Goal: Leave review/rating: Leave review/rating

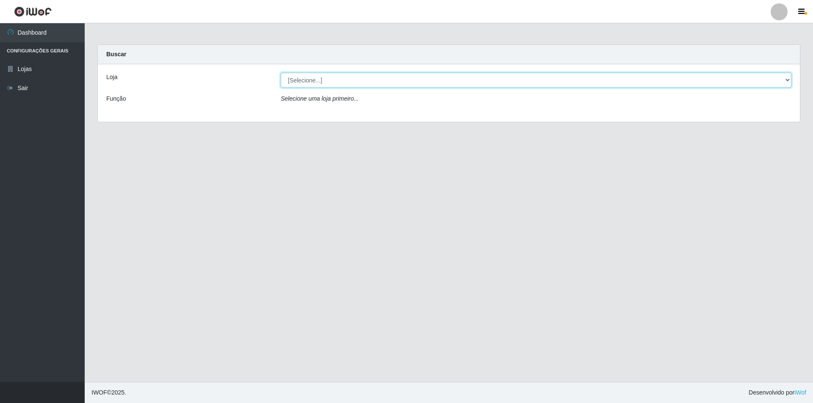
click at [359, 76] on select "[Selecione...] Atacado Vem - [STREET_ADDRESS]" at bounding box center [536, 80] width 511 height 15
select select "449"
click at [281, 73] on select "[Selecione...] Atacado Vem - [STREET_ADDRESS]" at bounding box center [536, 80] width 511 height 15
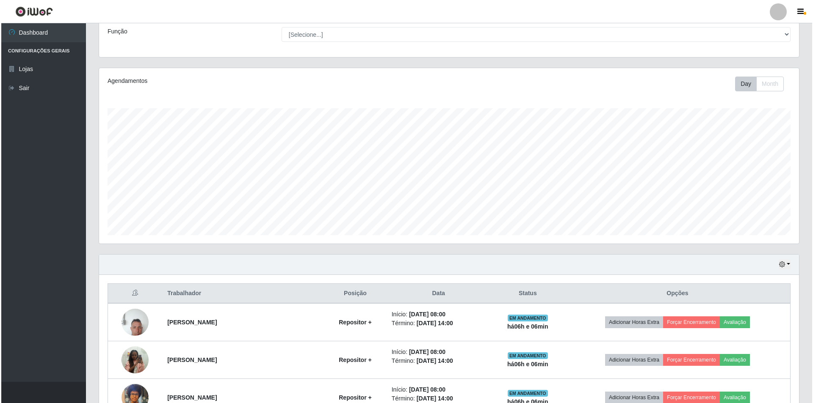
scroll to position [212, 0]
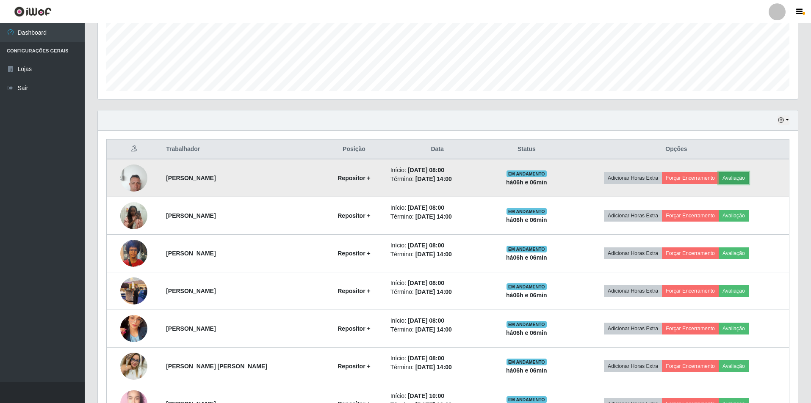
click at [739, 180] on button "Avaliação" at bounding box center [733, 178] width 30 height 12
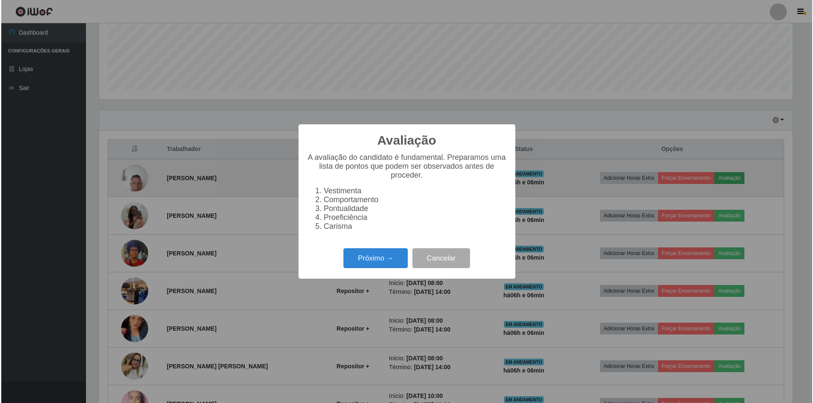
scroll to position [176, 696]
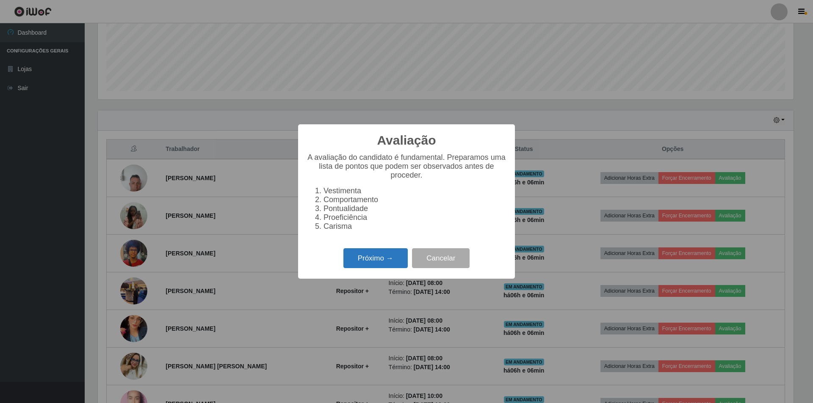
click at [374, 265] on button "Próximo →" at bounding box center [375, 259] width 64 height 20
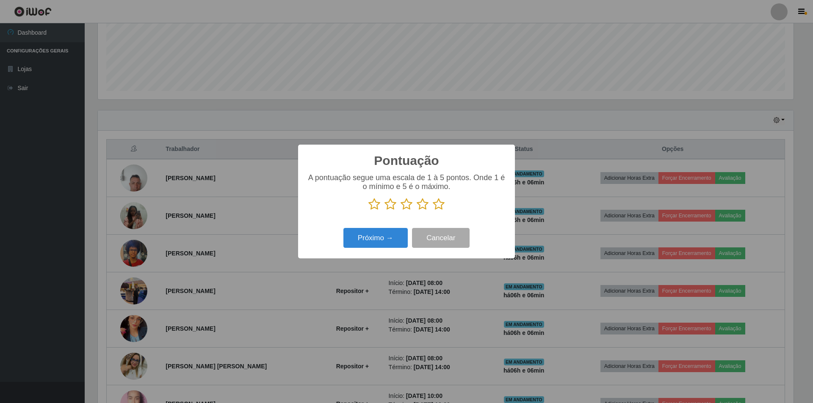
scroll to position [423198, 422678]
click at [405, 206] on icon at bounding box center [407, 204] width 12 height 13
click at [401, 211] on input "radio" at bounding box center [401, 211] width 0 height 0
click at [378, 234] on button "Próximo →" at bounding box center [375, 238] width 64 height 20
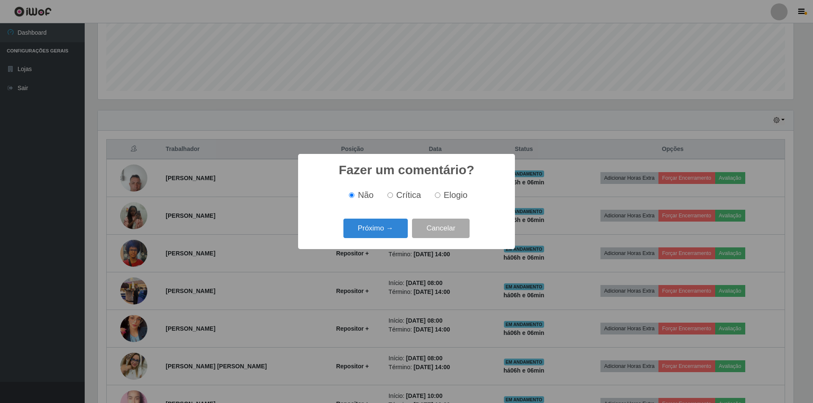
click at [378, 234] on button "Próximo →" at bounding box center [375, 229] width 64 height 20
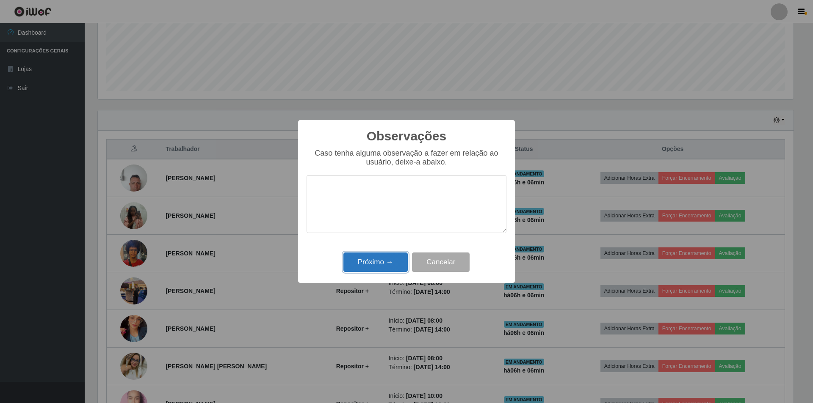
click at [375, 259] on button "Próximo →" at bounding box center [375, 263] width 64 height 20
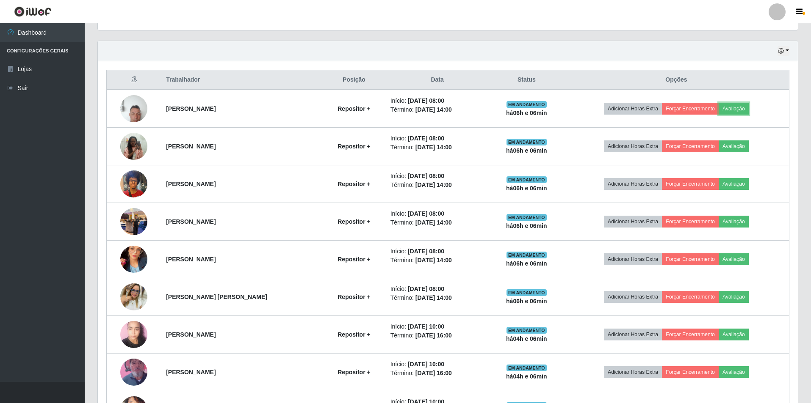
scroll to position [296, 0]
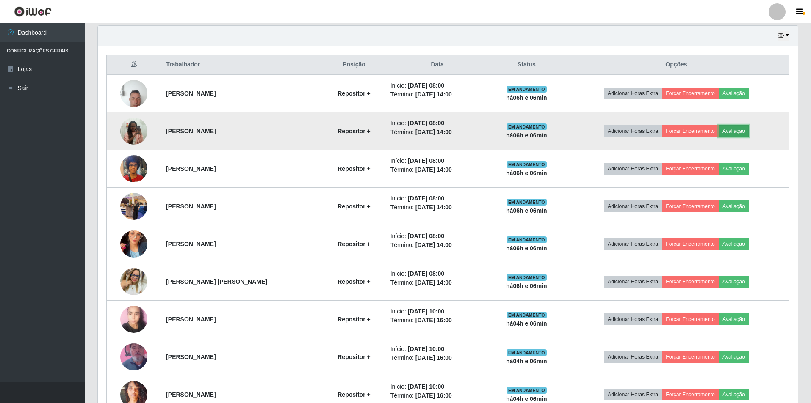
click at [745, 131] on button "Avaliação" at bounding box center [733, 131] width 30 height 12
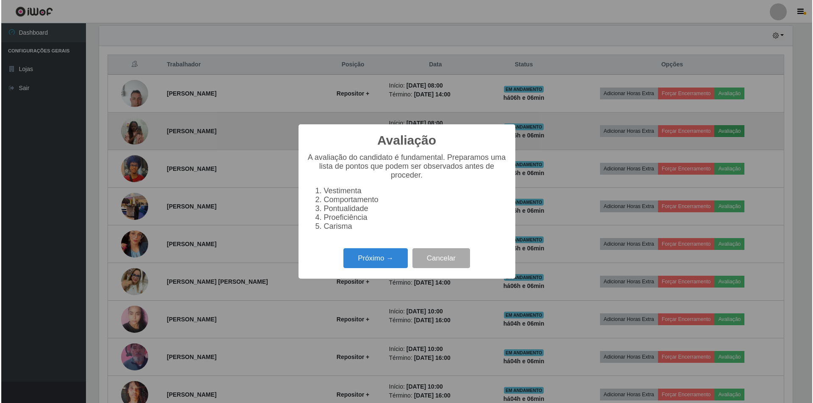
scroll to position [176, 696]
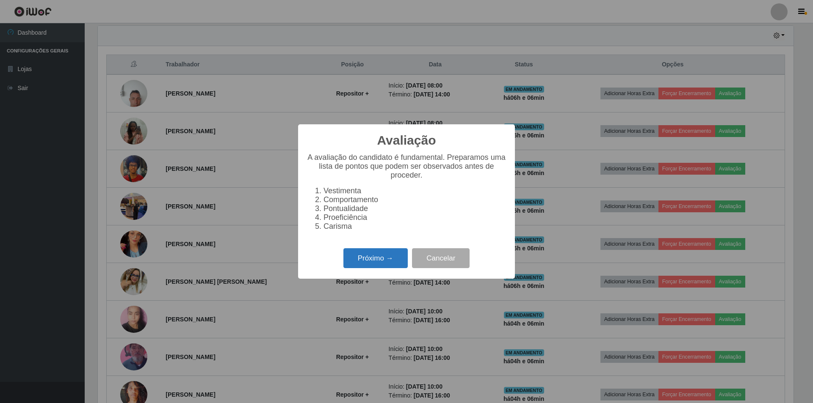
click at [364, 266] on button "Próximo →" at bounding box center [375, 259] width 64 height 20
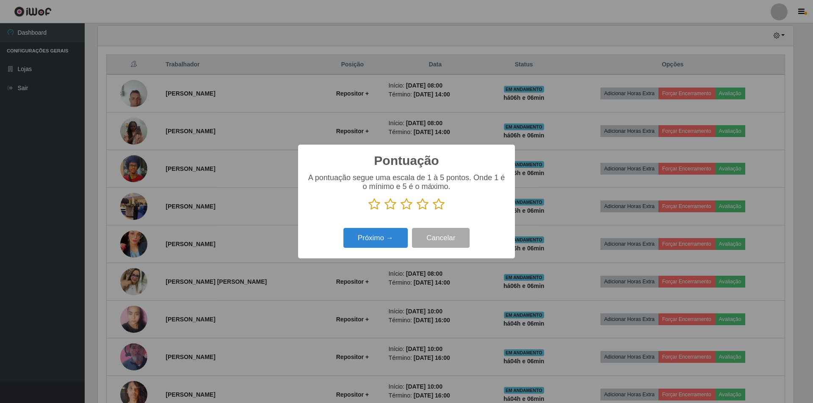
scroll to position [423198, 422678]
click at [403, 208] on icon at bounding box center [407, 204] width 12 height 13
click at [401, 211] on input "radio" at bounding box center [401, 211] width 0 height 0
click at [376, 242] on button "Próximo →" at bounding box center [375, 238] width 64 height 20
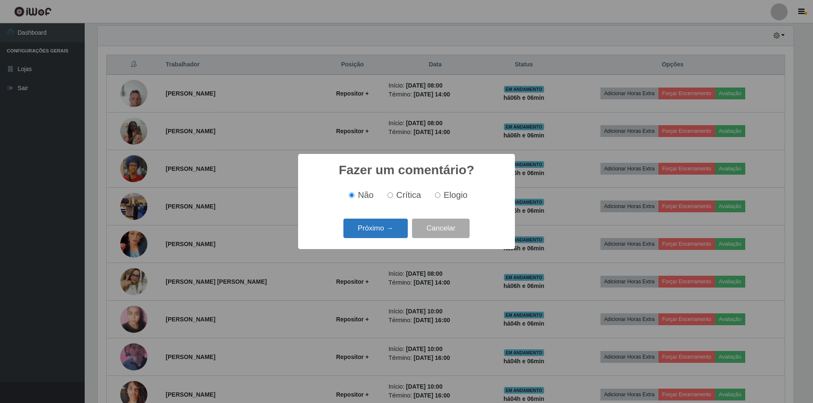
click at [377, 227] on button "Próximo →" at bounding box center [375, 229] width 64 height 20
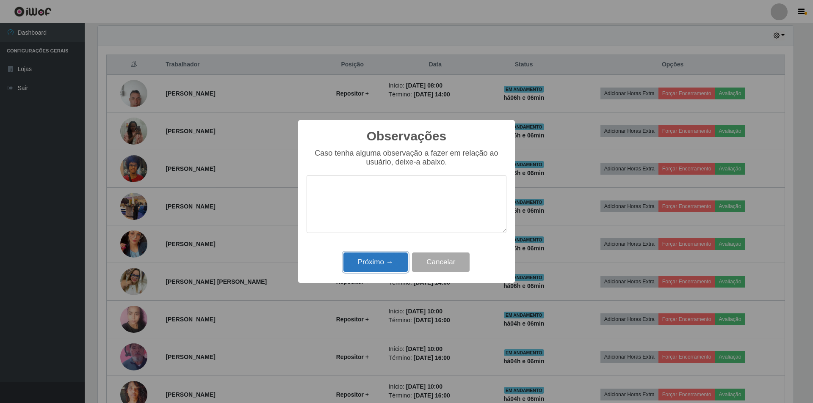
click at [375, 263] on button "Próximo →" at bounding box center [375, 263] width 64 height 20
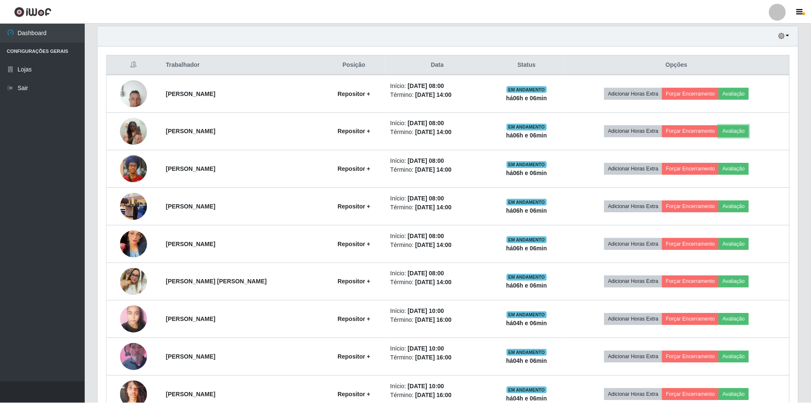
scroll to position [176, 700]
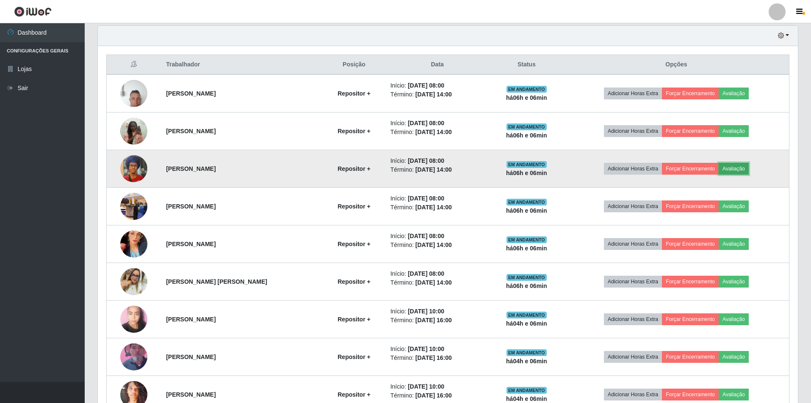
click at [741, 169] on button "Avaliação" at bounding box center [733, 169] width 30 height 12
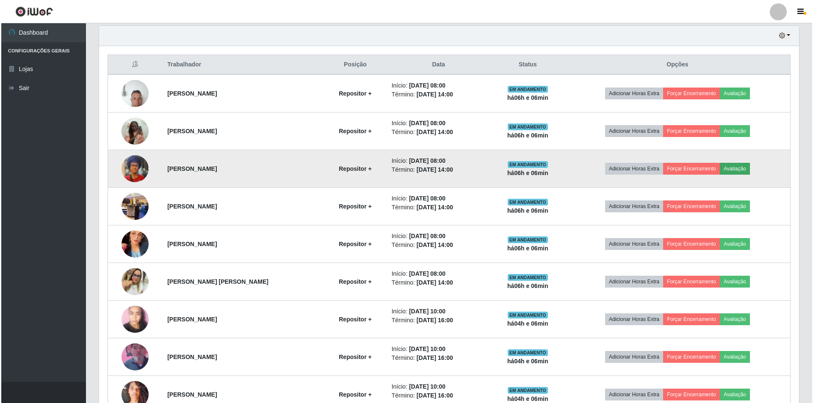
scroll to position [176, 696]
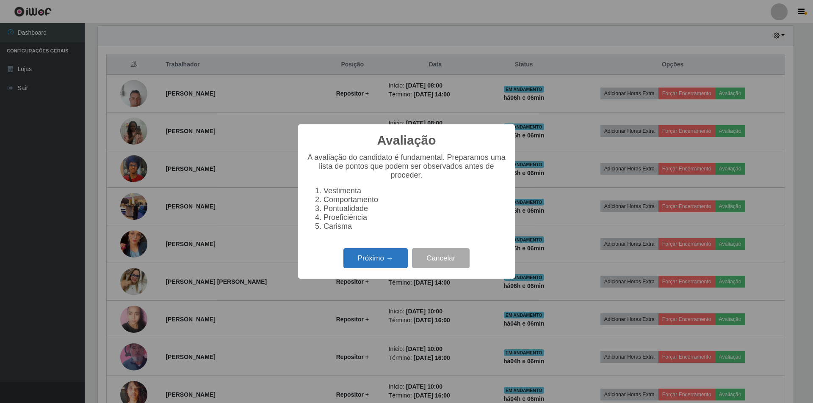
click at [375, 260] on button "Próximo →" at bounding box center [375, 259] width 64 height 20
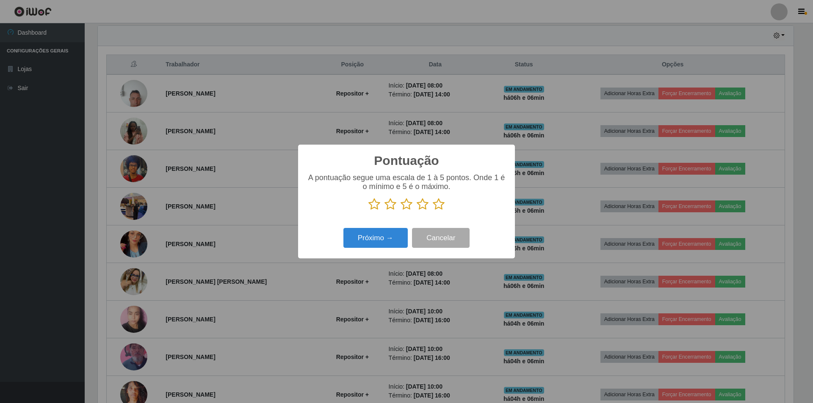
click at [403, 208] on icon at bounding box center [407, 204] width 12 height 13
click at [401, 211] on input "radio" at bounding box center [401, 211] width 0 height 0
click at [364, 238] on button "Próximo →" at bounding box center [375, 238] width 64 height 20
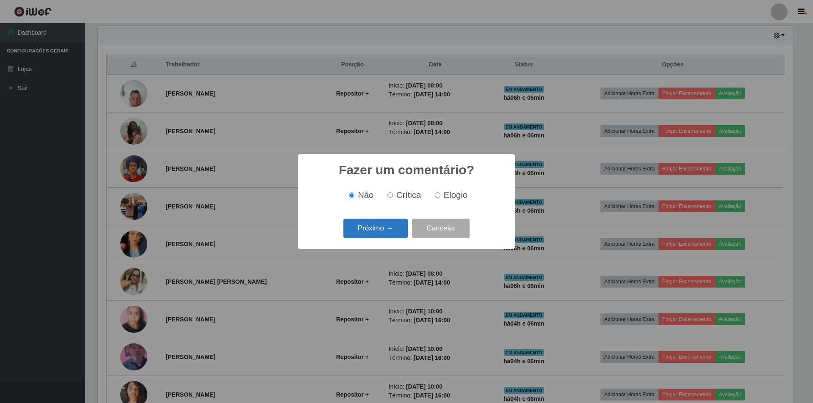
click at [367, 230] on button "Próximo →" at bounding box center [375, 229] width 64 height 20
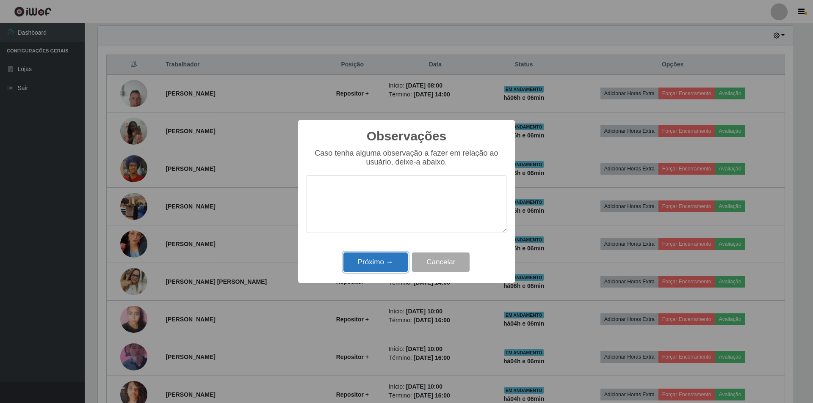
click at [366, 265] on button "Próximo →" at bounding box center [375, 263] width 64 height 20
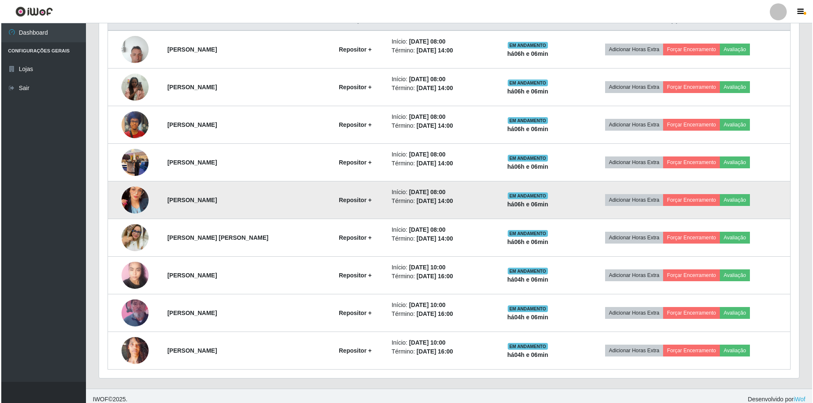
scroll to position [347, 0]
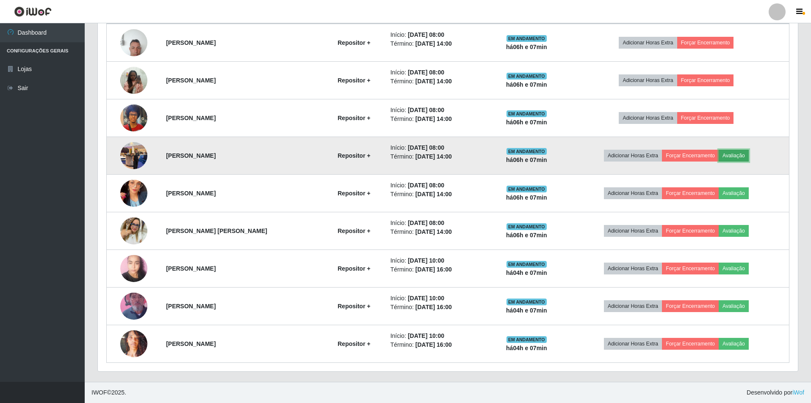
click at [737, 154] on button "Avaliação" at bounding box center [733, 156] width 30 height 12
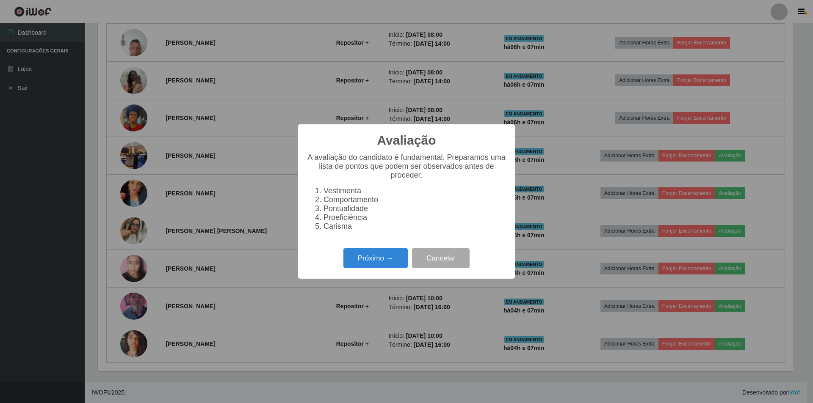
scroll to position [176, 696]
click at [367, 264] on button "Próximo →" at bounding box center [375, 259] width 64 height 20
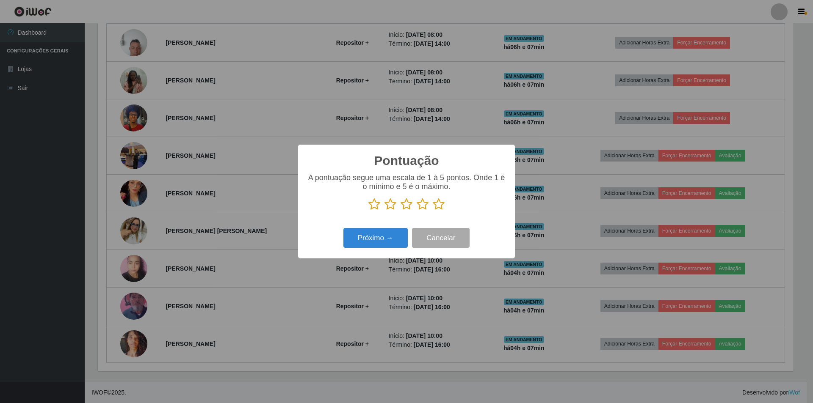
scroll to position [423198, 422678]
click at [409, 205] on icon at bounding box center [407, 204] width 12 height 13
click at [401, 211] on input "radio" at bounding box center [401, 211] width 0 height 0
click at [380, 234] on button "Próximo →" at bounding box center [375, 238] width 64 height 20
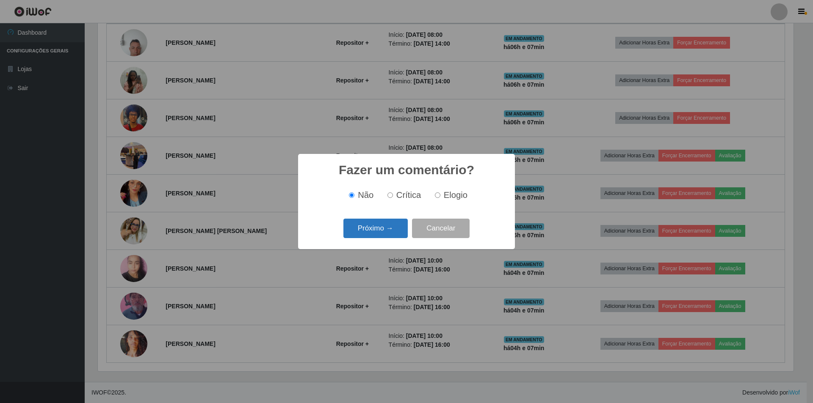
click at [370, 229] on button "Próximo →" at bounding box center [375, 229] width 64 height 20
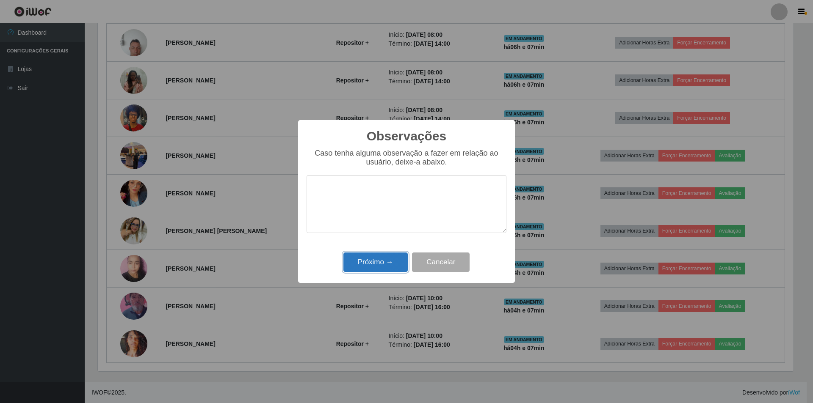
click at [375, 262] on button "Próximo →" at bounding box center [375, 263] width 64 height 20
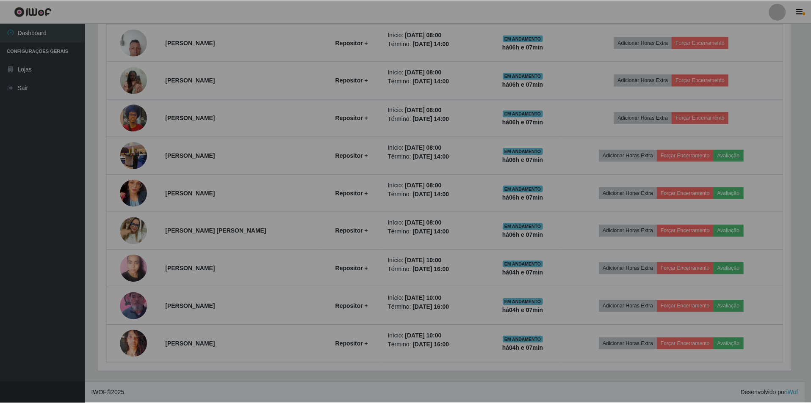
scroll to position [176, 700]
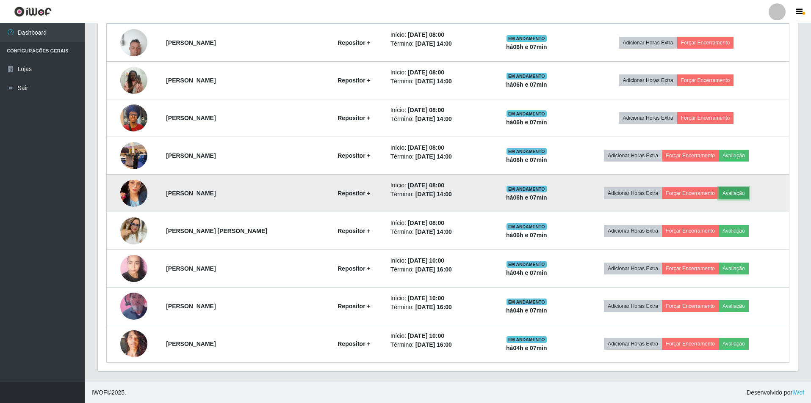
click at [739, 193] on button "Avaliação" at bounding box center [733, 194] width 30 height 12
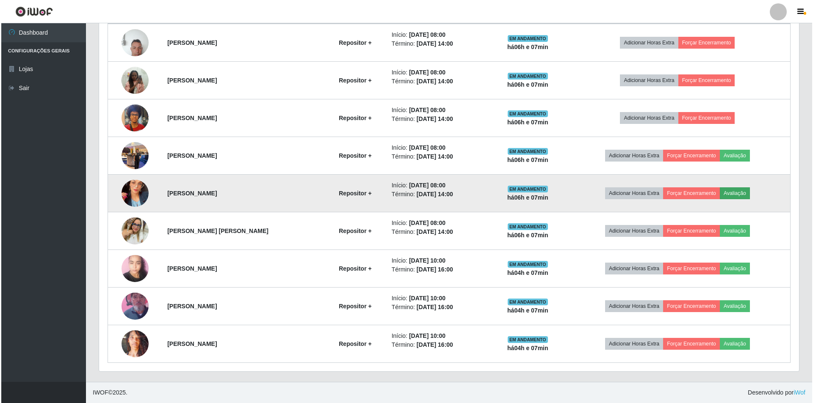
scroll to position [176, 696]
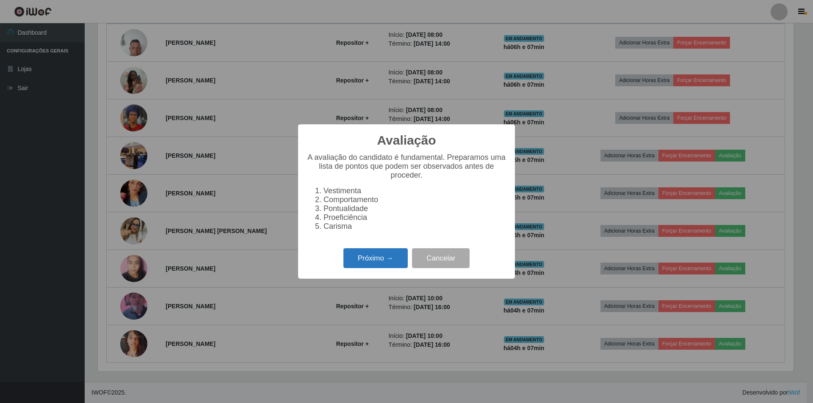
click at [371, 257] on button "Próximo →" at bounding box center [375, 259] width 64 height 20
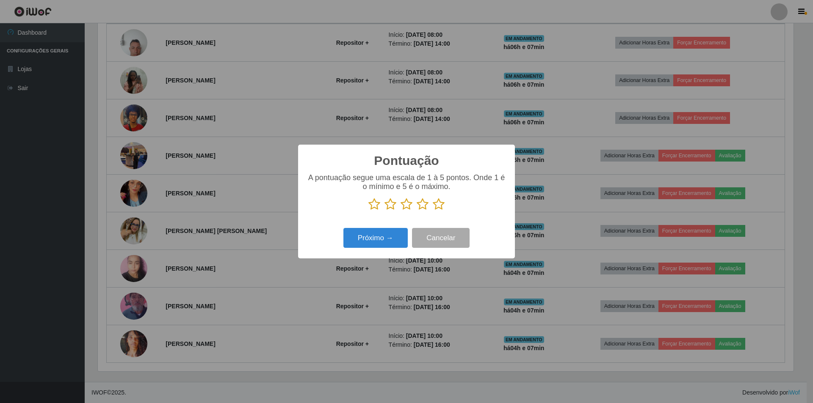
scroll to position [0, 0]
click at [403, 204] on icon at bounding box center [407, 204] width 12 height 13
click at [401, 211] on input "radio" at bounding box center [401, 211] width 0 height 0
click at [364, 241] on button "Próximo →" at bounding box center [375, 238] width 64 height 20
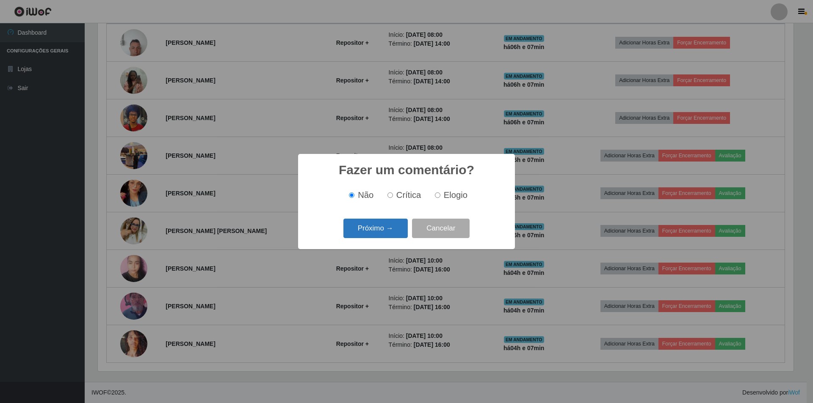
click at [370, 228] on button "Próximo →" at bounding box center [375, 229] width 64 height 20
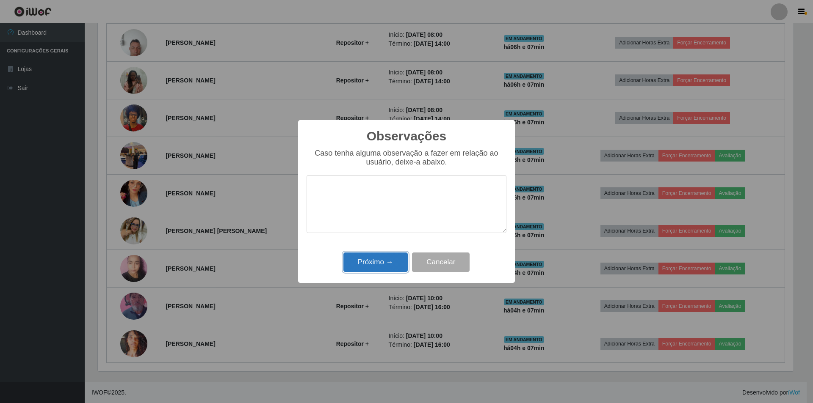
click at [374, 265] on button "Próximo →" at bounding box center [375, 263] width 64 height 20
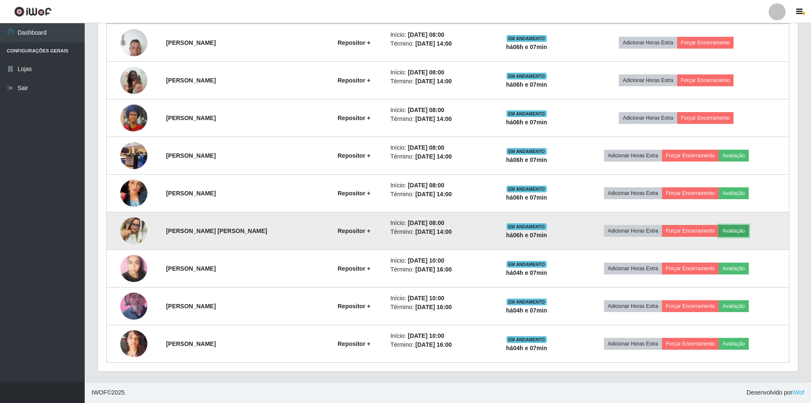
click at [742, 231] on button "Avaliação" at bounding box center [733, 231] width 30 height 12
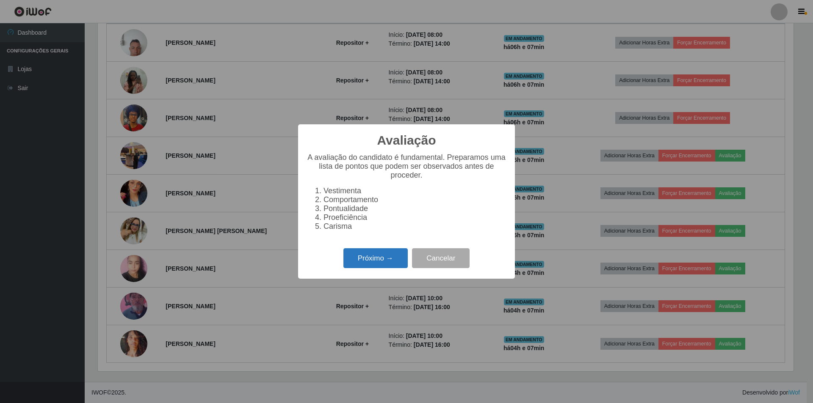
click at [389, 265] on button "Próximo →" at bounding box center [375, 259] width 64 height 20
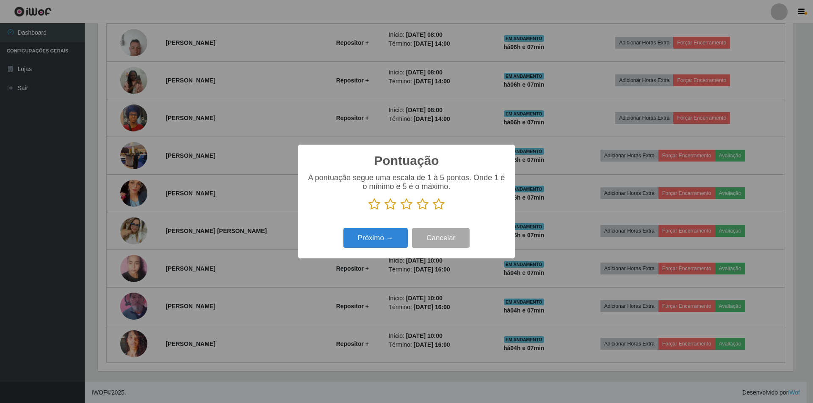
click at [411, 210] on icon at bounding box center [407, 204] width 12 height 13
click at [401, 211] on input "radio" at bounding box center [401, 211] width 0 height 0
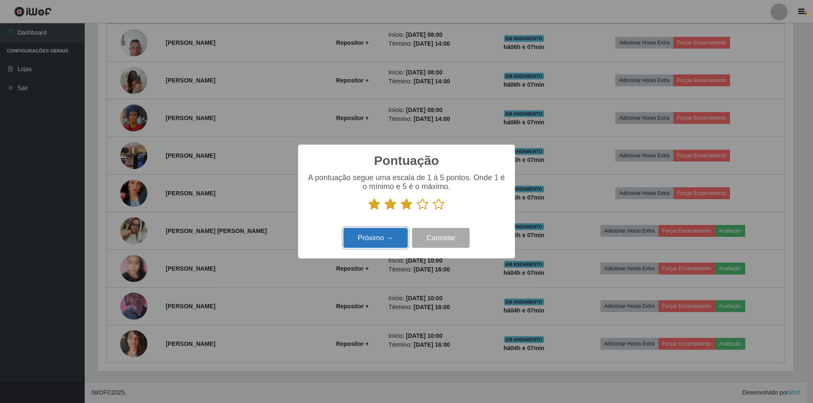
click at [356, 240] on button "Próximo →" at bounding box center [375, 238] width 64 height 20
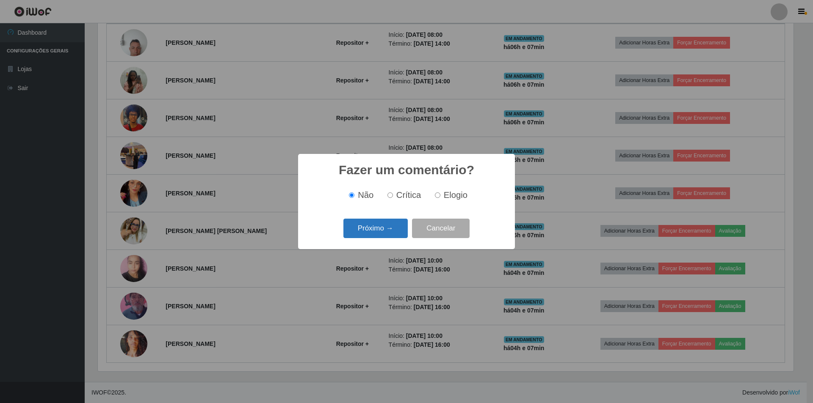
click at [362, 233] on button "Próximo →" at bounding box center [375, 229] width 64 height 20
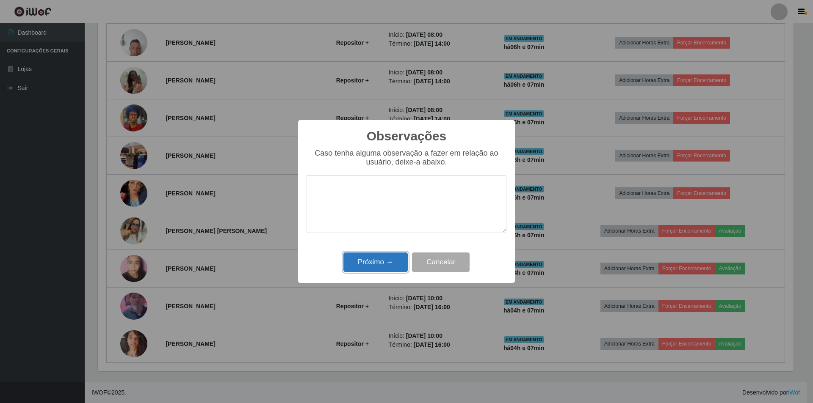
click at [381, 265] on button "Próximo →" at bounding box center [375, 263] width 64 height 20
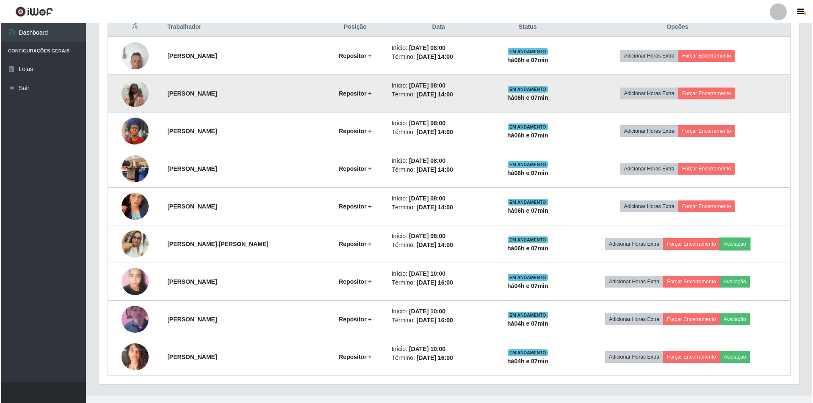
scroll to position [347, 0]
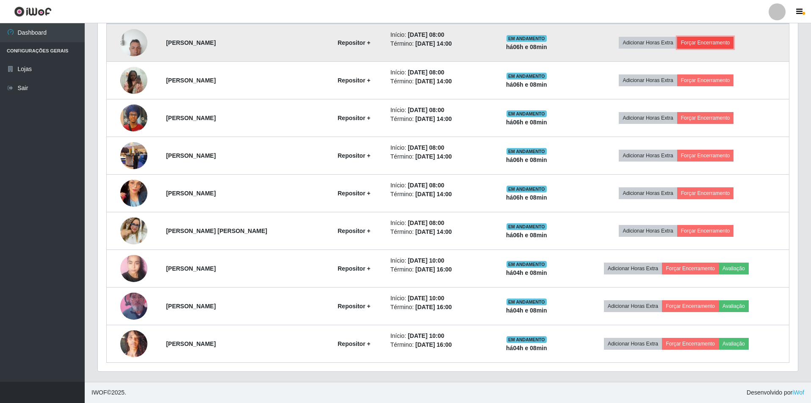
click at [724, 39] on button "Forçar Encerramento" at bounding box center [705, 43] width 57 height 12
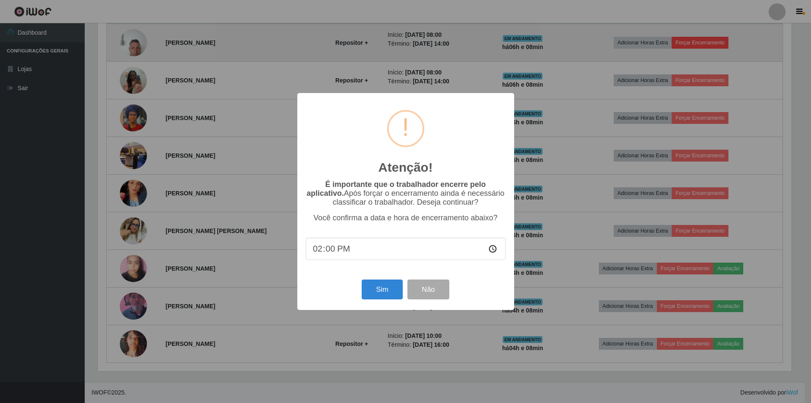
scroll to position [176, 696]
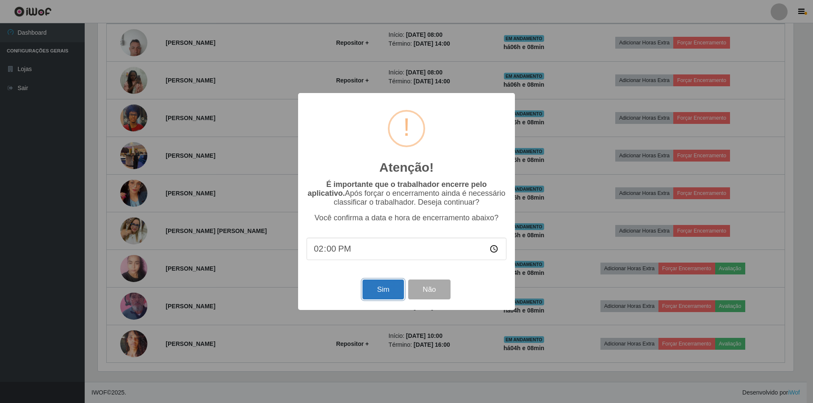
click at [366, 289] on button "Sim" at bounding box center [382, 290] width 41 height 20
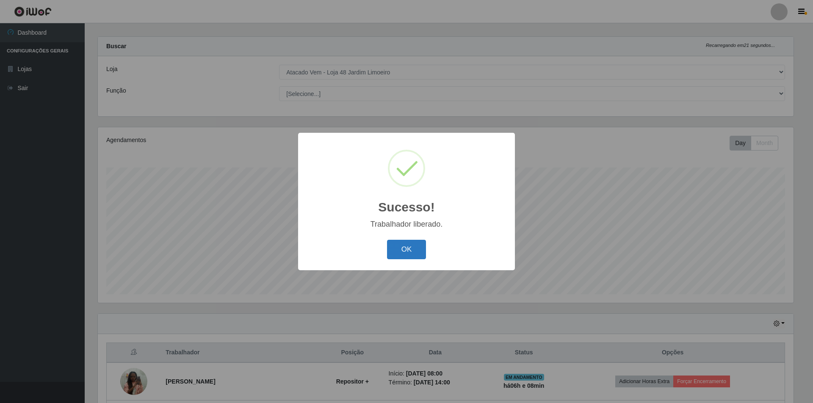
click at [391, 245] on button "OK" at bounding box center [406, 250] width 39 height 20
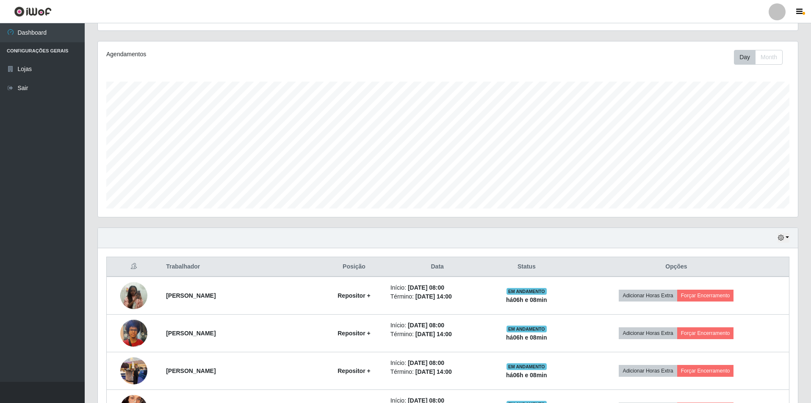
scroll to position [177, 0]
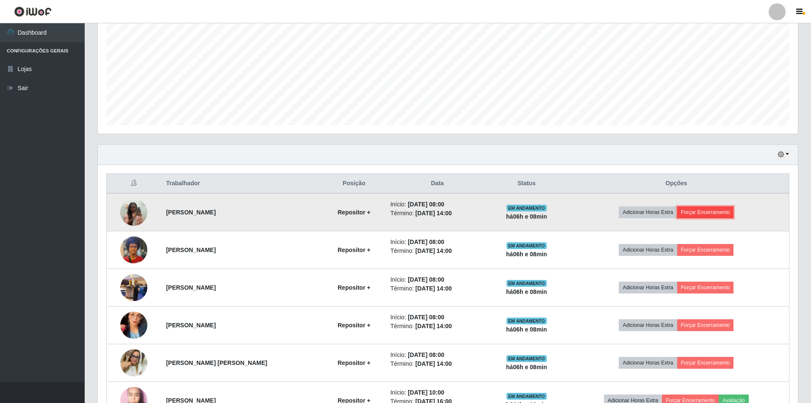
click at [715, 215] on button "Forçar Encerramento" at bounding box center [705, 213] width 57 height 12
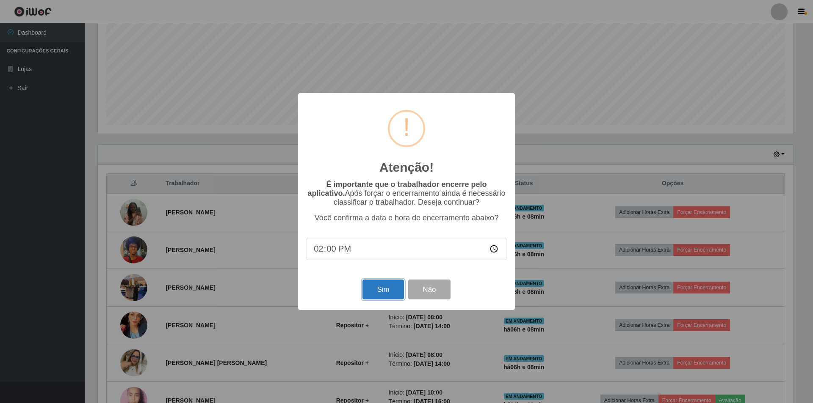
click at [374, 285] on button "Sim" at bounding box center [382, 290] width 41 height 20
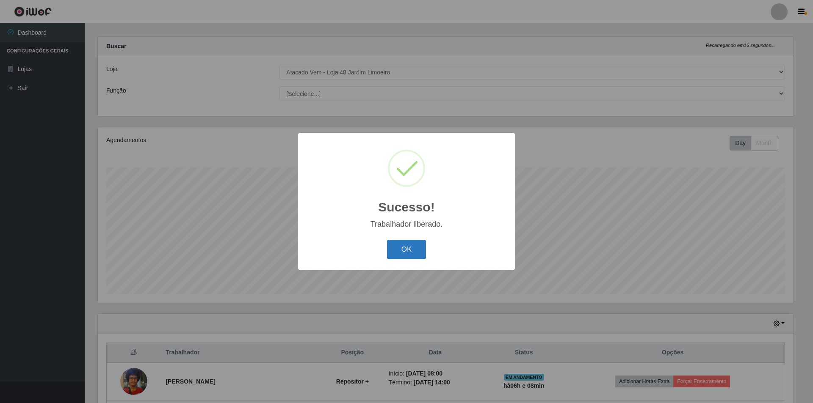
click at [412, 250] on button "OK" at bounding box center [406, 250] width 39 height 20
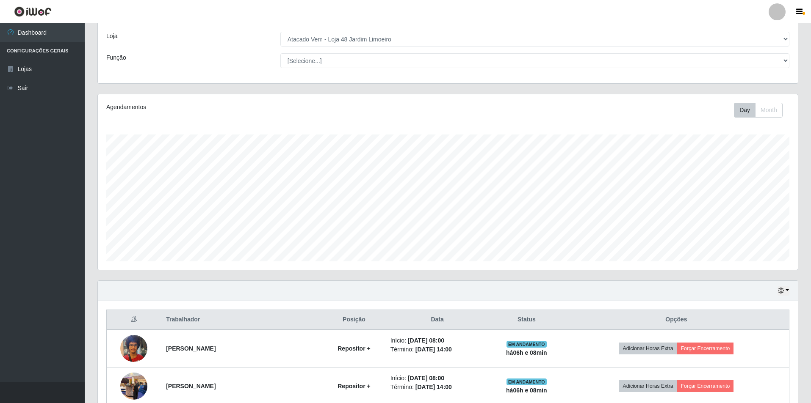
scroll to position [220, 0]
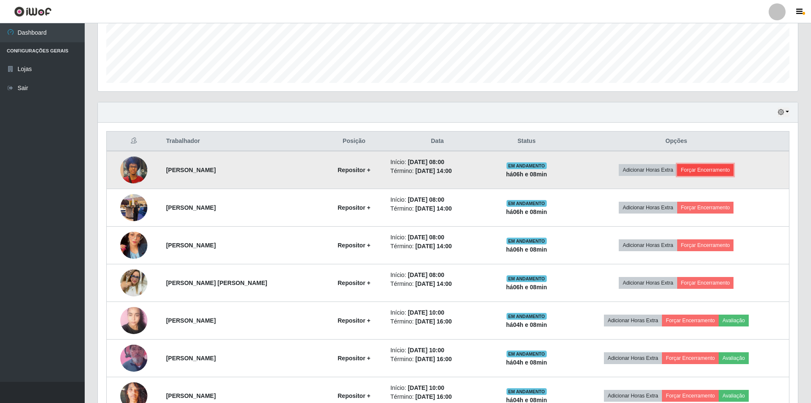
click at [701, 169] on button "Forçar Encerramento" at bounding box center [705, 170] width 57 height 12
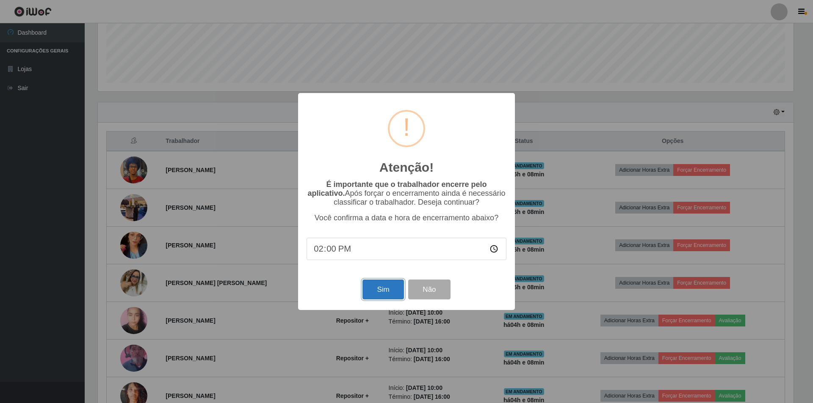
click at [364, 285] on button "Sim" at bounding box center [382, 290] width 41 height 20
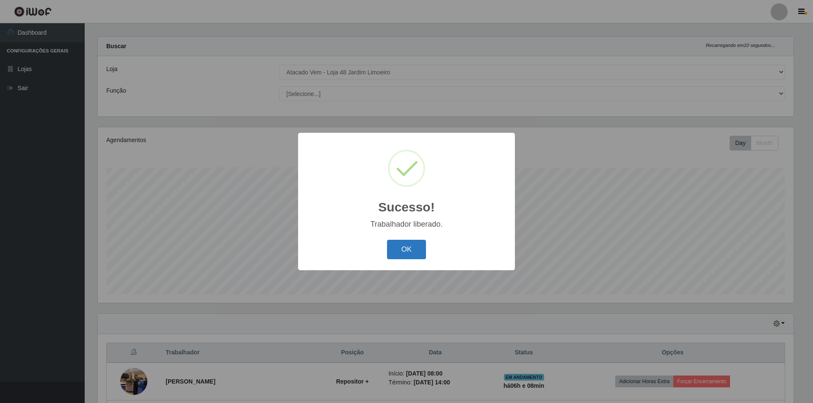
click at [398, 250] on button "OK" at bounding box center [406, 250] width 39 height 20
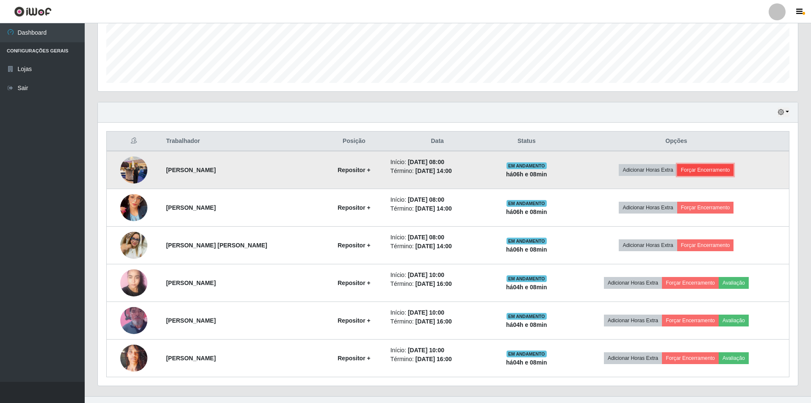
click at [712, 171] on button "Forçar Encerramento" at bounding box center [705, 170] width 57 height 12
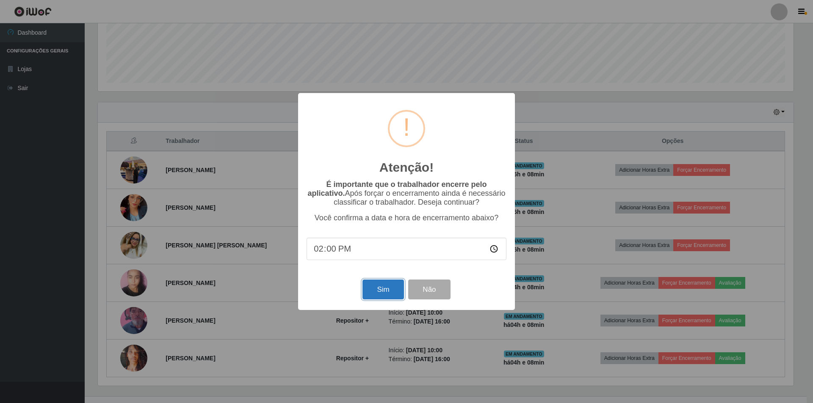
click at [373, 295] on button "Sim" at bounding box center [382, 290] width 41 height 20
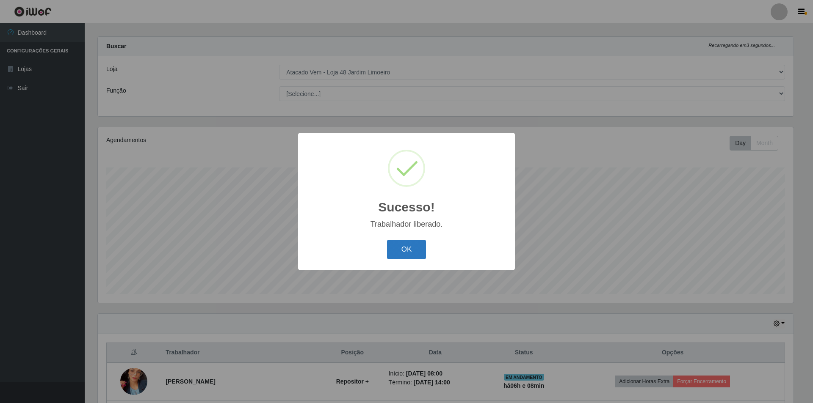
click at [420, 243] on button "OK" at bounding box center [406, 250] width 39 height 20
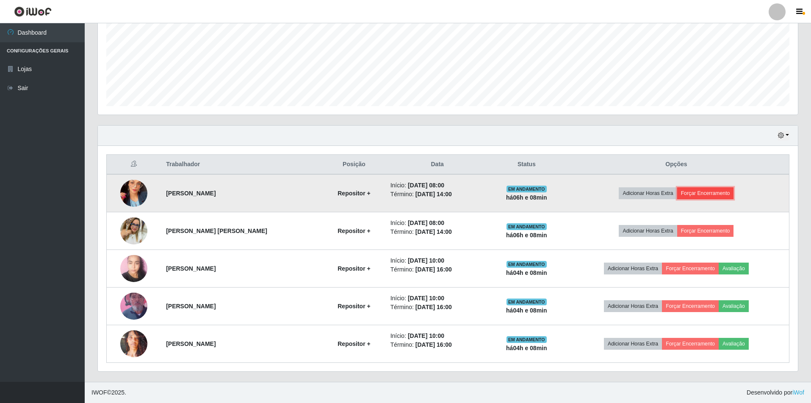
click at [721, 193] on button "Forçar Encerramento" at bounding box center [705, 194] width 57 height 12
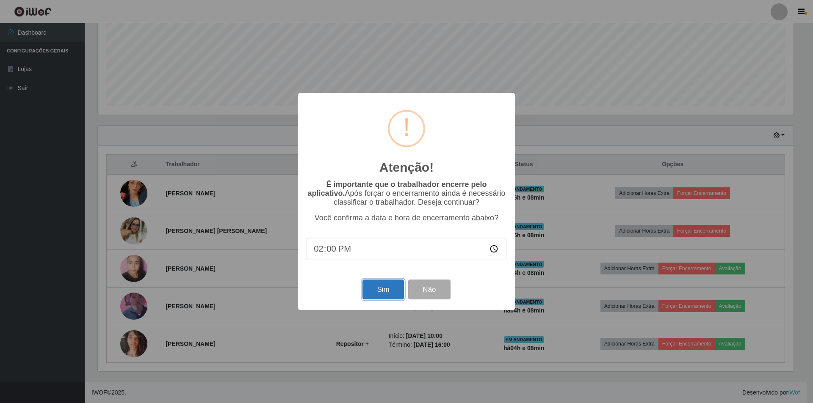
click at [383, 286] on button "Sim" at bounding box center [382, 290] width 41 height 20
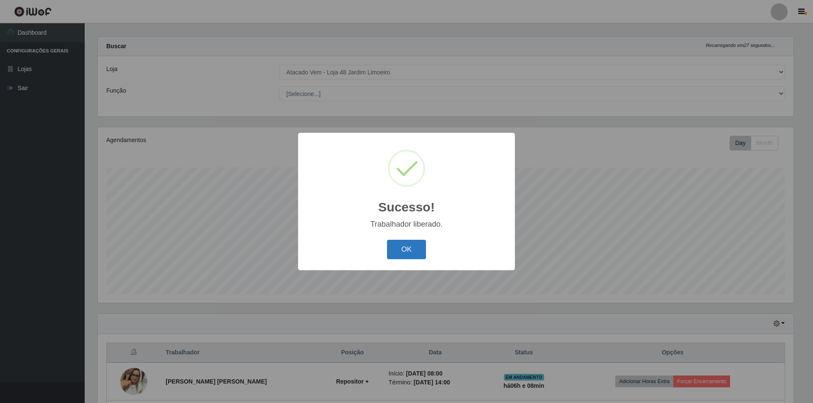
click at [404, 246] on button "OK" at bounding box center [406, 250] width 39 height 20
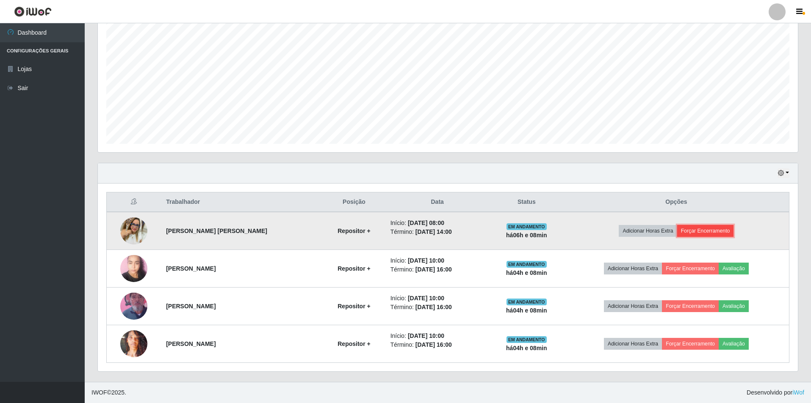
click at [707, 232] on button "Forçar Encerramento" at bounding box center [705, 231] width 57 height 12
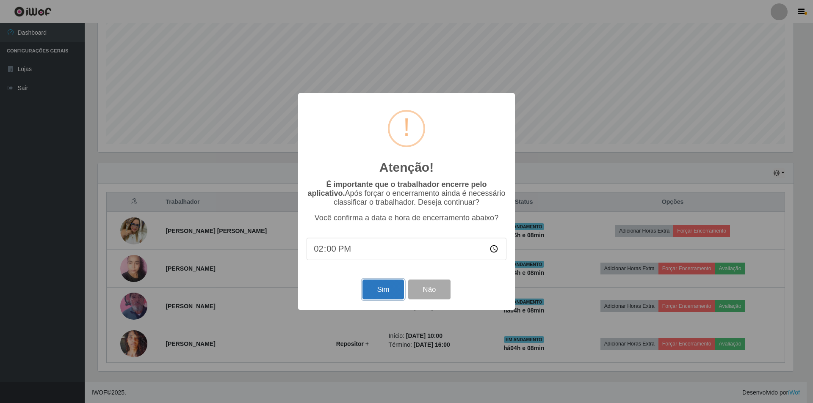
click at [373, 294] on button "Sim" at bounding box center [382, 290] width 41 height 20
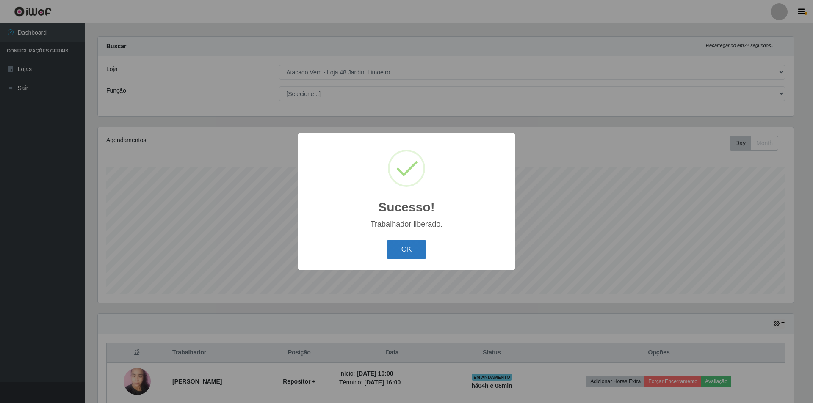
click at [409, 246] on button "OK" at bounding box center [406, 250] width 39 height 20
